Goal: Navigation & Orientation: Find specific page/section

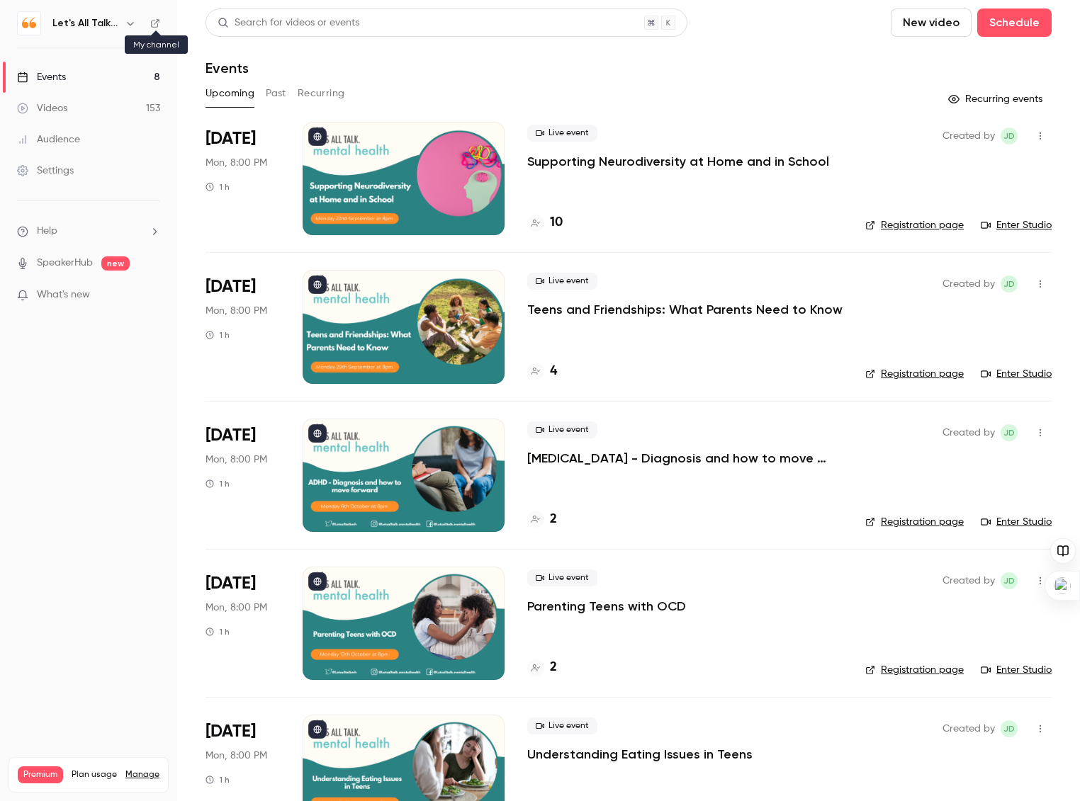
click at [157, 22] on icon at bounding box center [155, 23] width 10 height 10
click at [128, 23] on icon "button" at bounding box center [130, 23] width 11 height 11
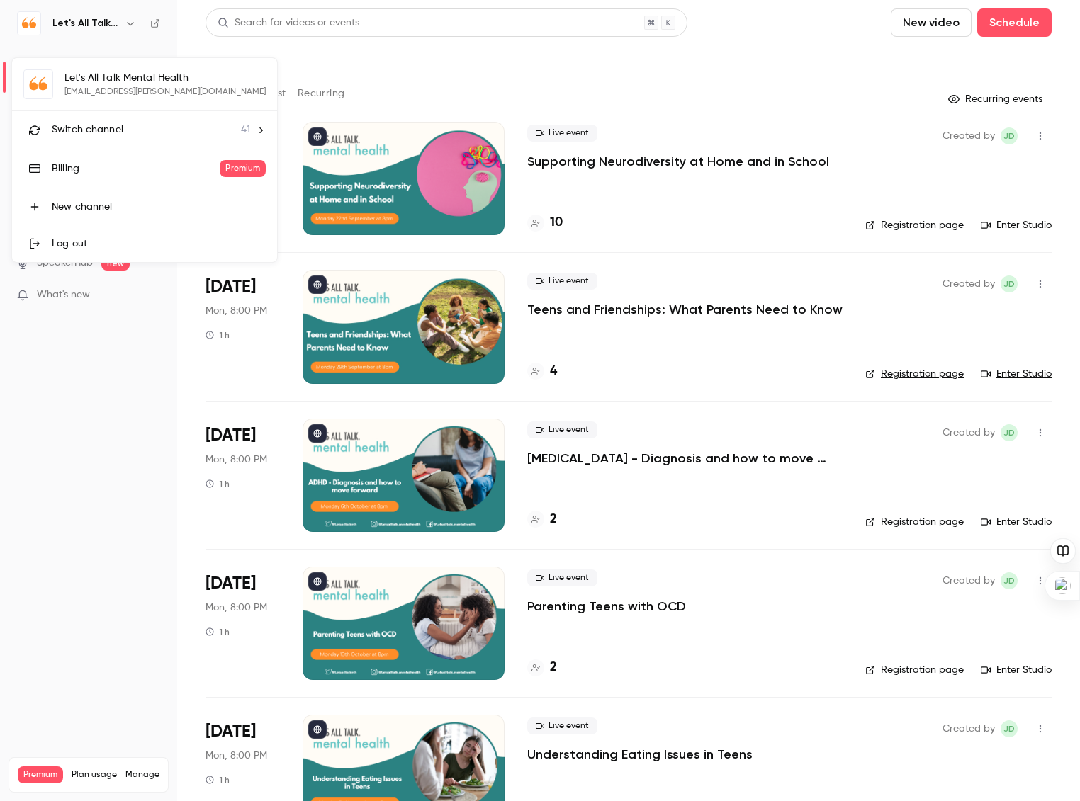
click at [108, 111] on hr at bounding box center [144, 111] width 265 height 1
click at [101, 128] on span "Switch channel" at bounding box center [88, 130] width 72 height 15
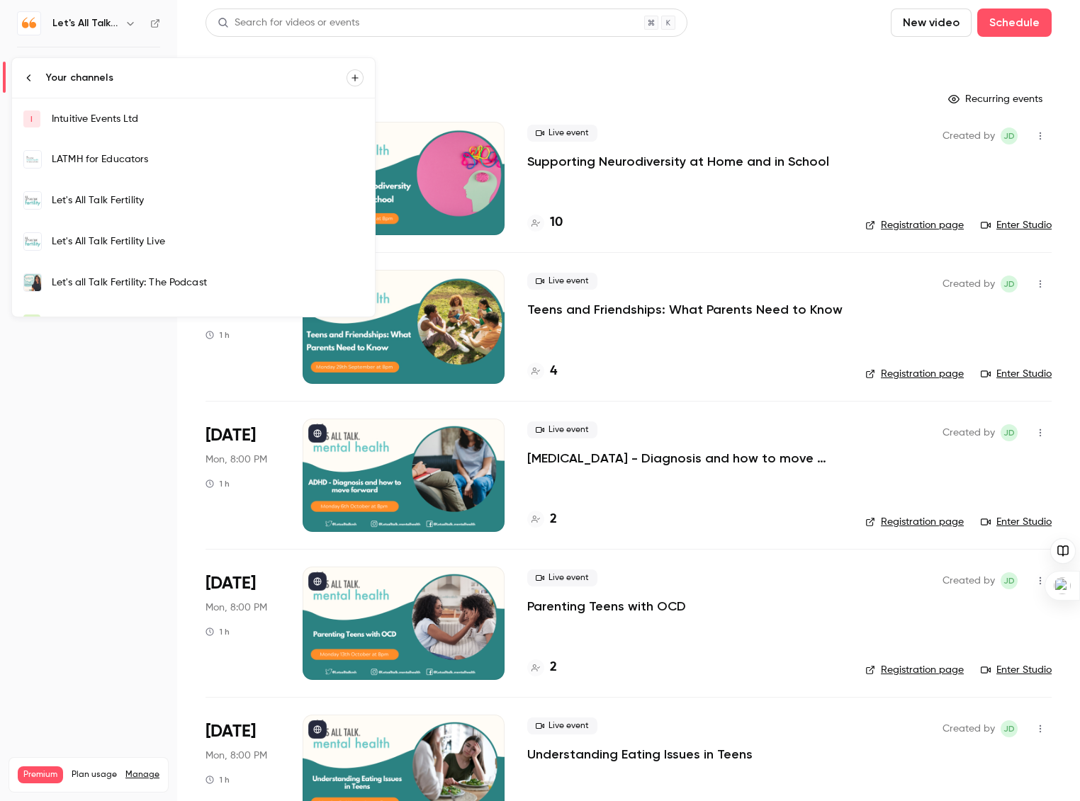
scroll to position [283, 0]
click at [129, 196] on div "Let's All Talk Fertility" at bounding box center [208, 196] width 312 height 14
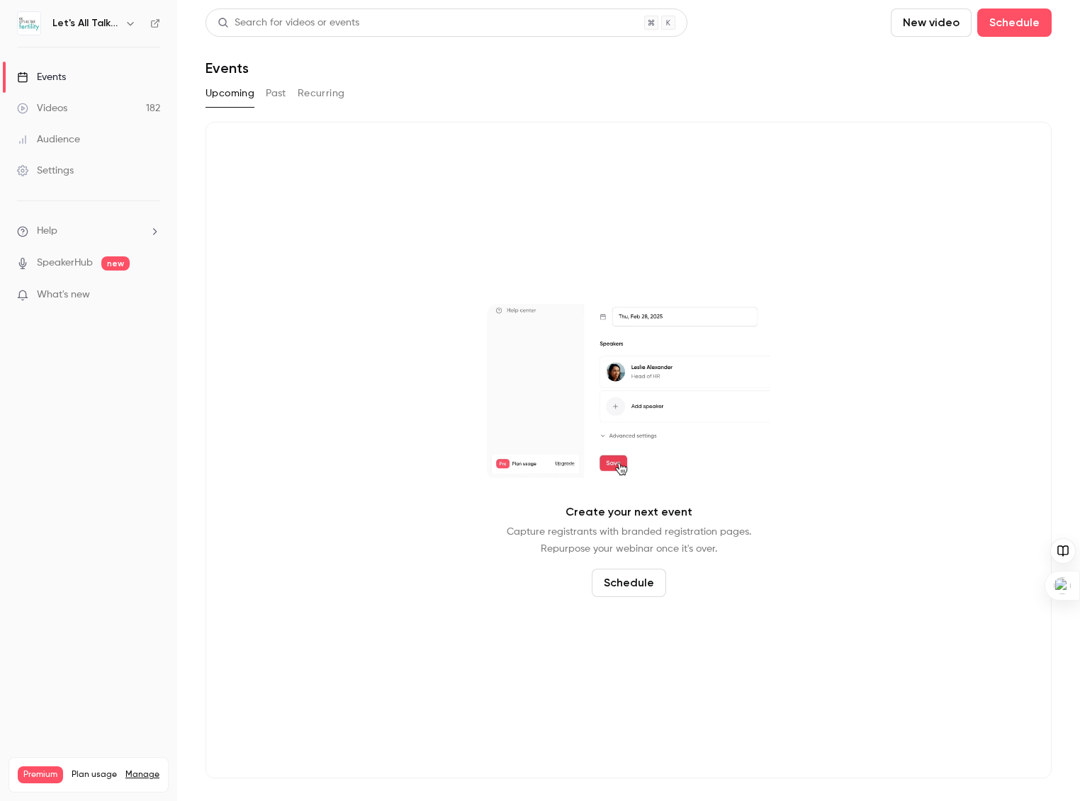
click at [80, 107] on link "Videos 182" at bounding box center [88, 108] width 177 height 31
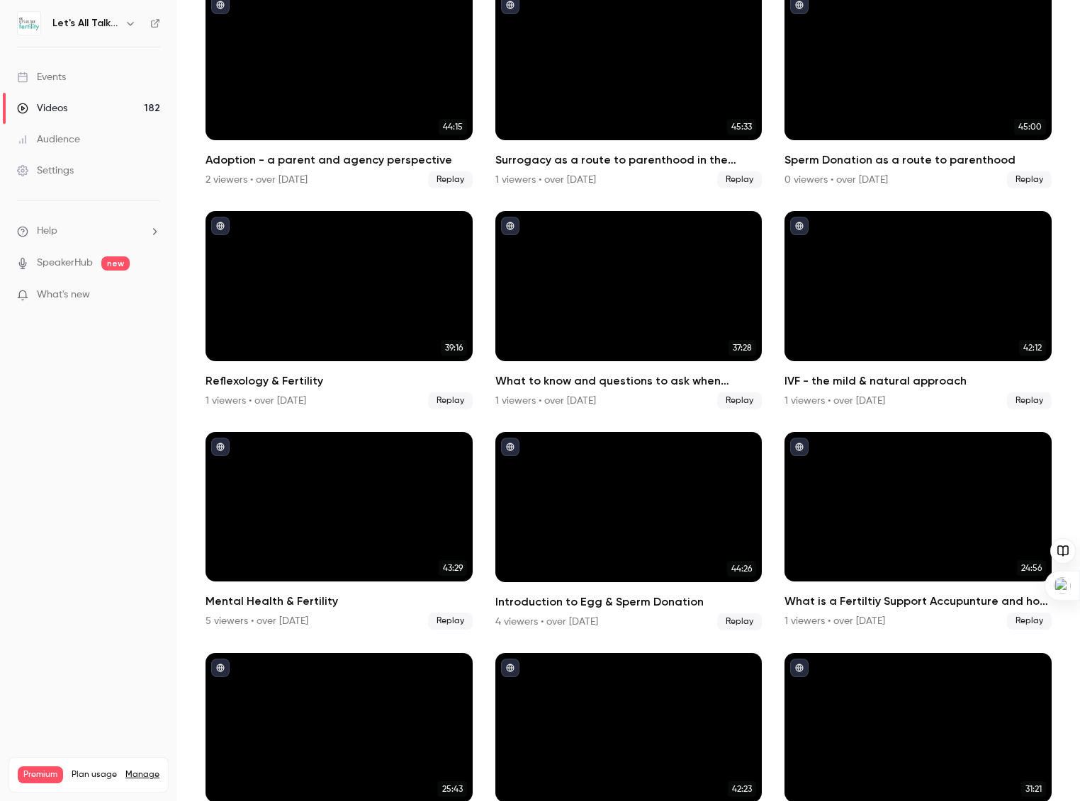
scroll to position [5483, 0]
